Goal: Book appointment/travel/reservation

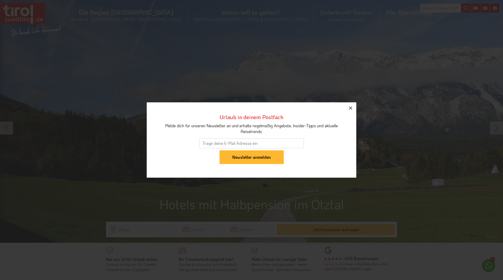
click at [353, 109] on icon "button" at bounding box center [351, 108] width 6 height 6
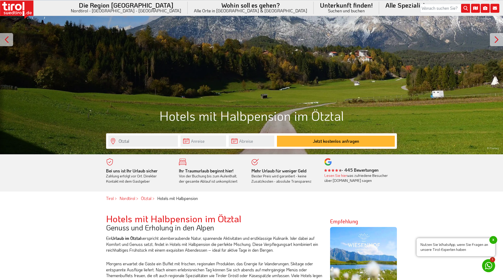
scroll to position [107, 0]
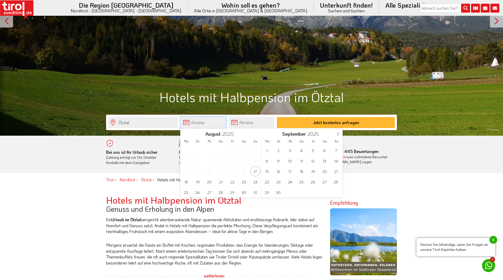
click at [196, 121] on input "text" at bounding box center [204, 122] width 46 height 11
click at [339, 135] on icon at bounding box center [338, 134] width 4 height 4
click at [325, 160] on span "11" at bounding box center [325, 160] width 10 height 10
click at [243, 174] on span "18" at bounding box center [244, 171] width 10 height 10
type input "11-10-2025"
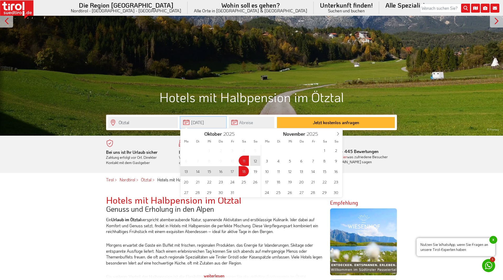
type input "18-10-2025"
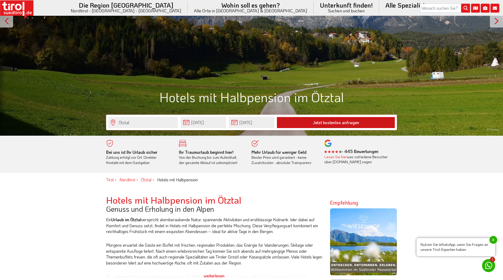
click at [321, 123] on button "Jetzt kostenlos anfragen" at bounding box center [336, 122] width 118 height 11
